Goal: Complete application form

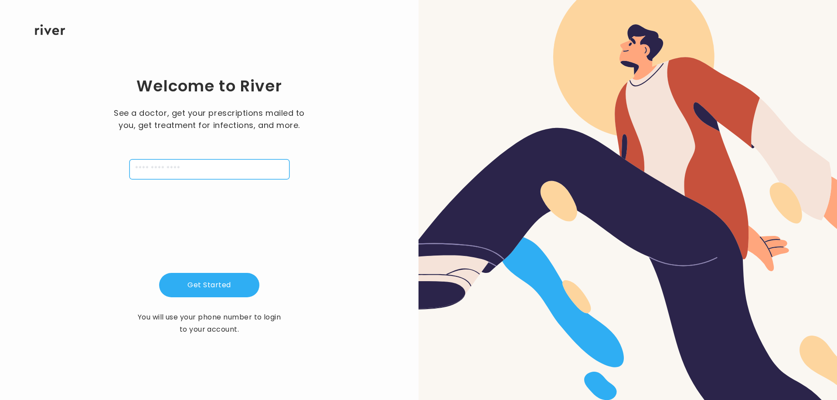
click at [264, 174] on input "tel" at bounding box center [209, 169] width 160 height 20
type input "**********"
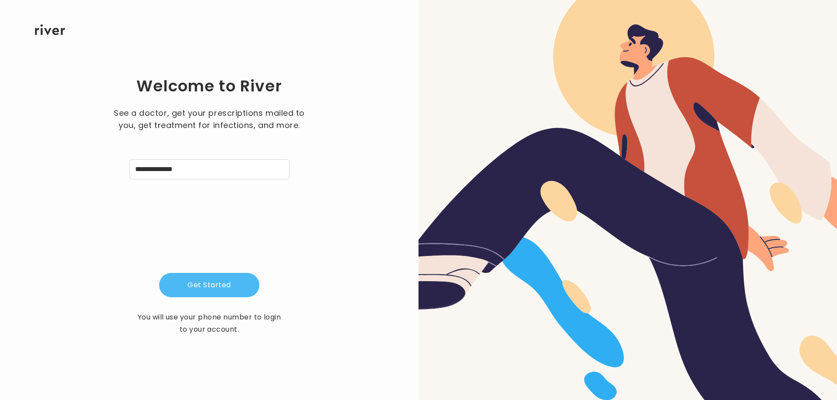
drag, startPoint x: 206, startPoint y: 285, endPoint x: 183, endPoint y: 296, distance: 24.7
click at [206, 286] on button "Get Started" at bounding box center [209, 285] width 100 height 24
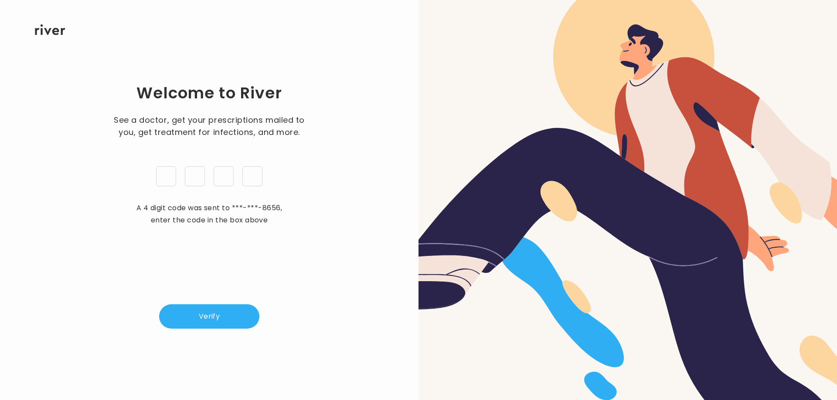
type input "*"
click at [216, 319] on button "Verify" at bounding box center [209, 317] width 100 height 24
